Goal: Task Accomplishment & Management: Use online tool/utility

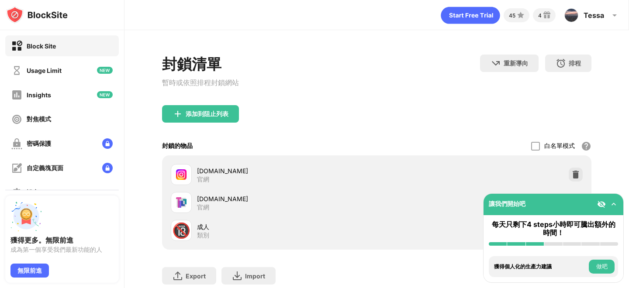
scroll to position [55, 0]
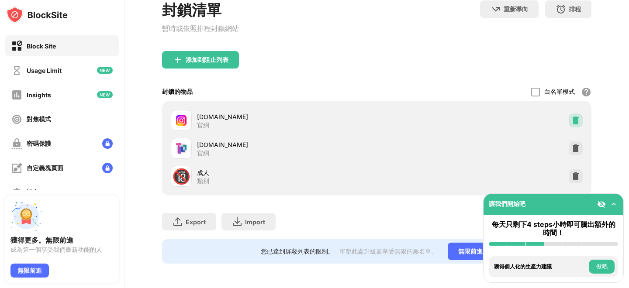
click at [578, 119] on img at bounding box center [575, 120] width 9 height 9
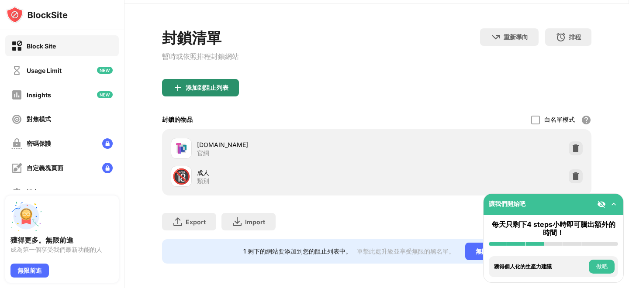
click at [212, 87] on div "添加到阻止列表" at bounding box center [207, 87] width 43 height 7
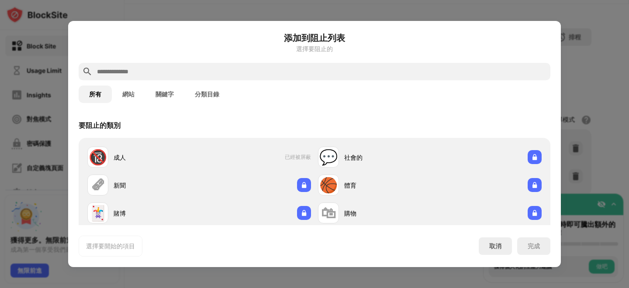
click at [269, 71] on input "text" at bounding box center [321, 71] width 451 height 10
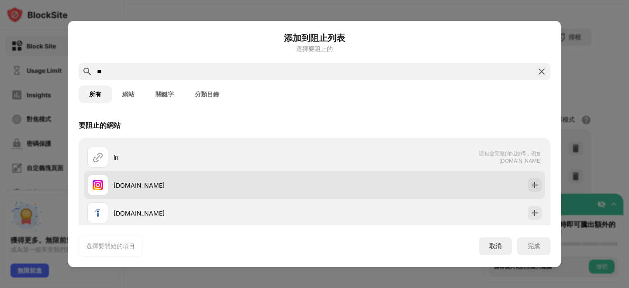
type input "**"
click at [224, 174] on div "[DOMAIN_NAME]" at bounding box center [314, 185] width 461 height 28
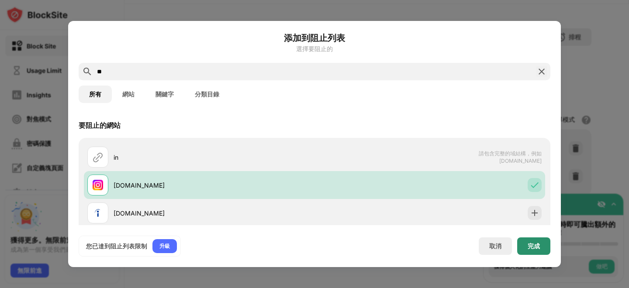
click at [538, 248] on div "完成" at bounding box center [534, 246] width 12 height 7
